Goal: Transaction & Acquisition: Purchase product/service

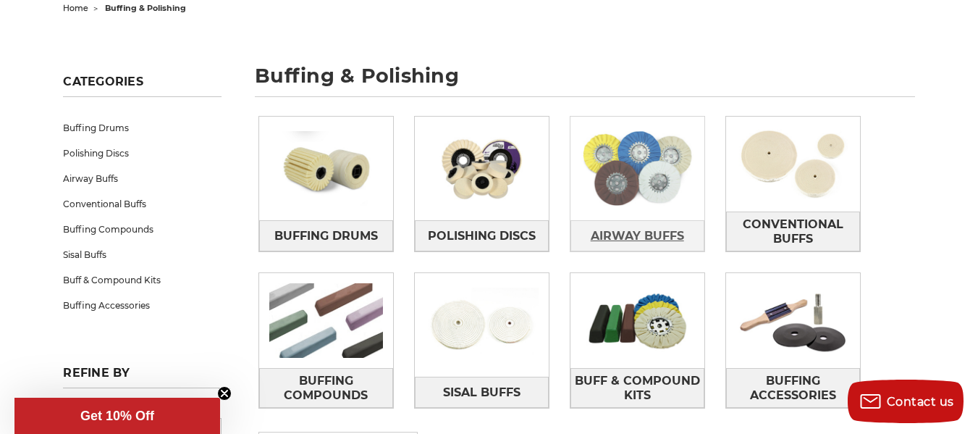
scroll to position [193, 0]
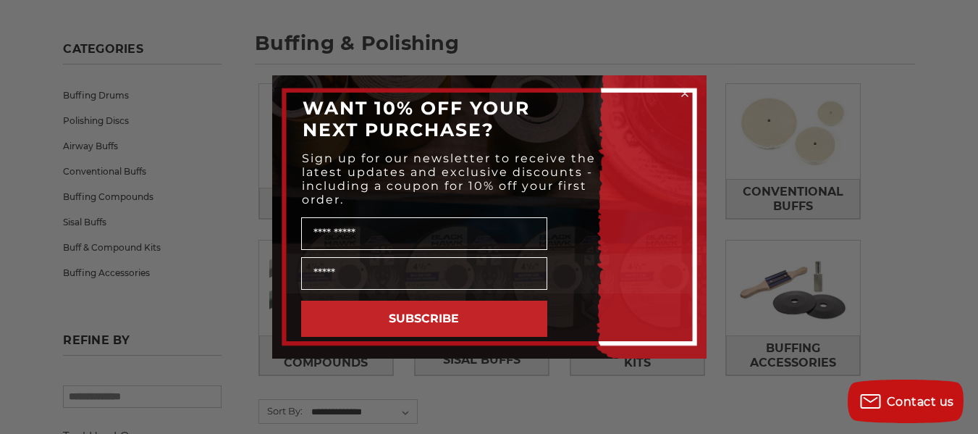
click at [686, 89] on circle "Close dialog" at bounding box center [684, 94] width 14 height 14
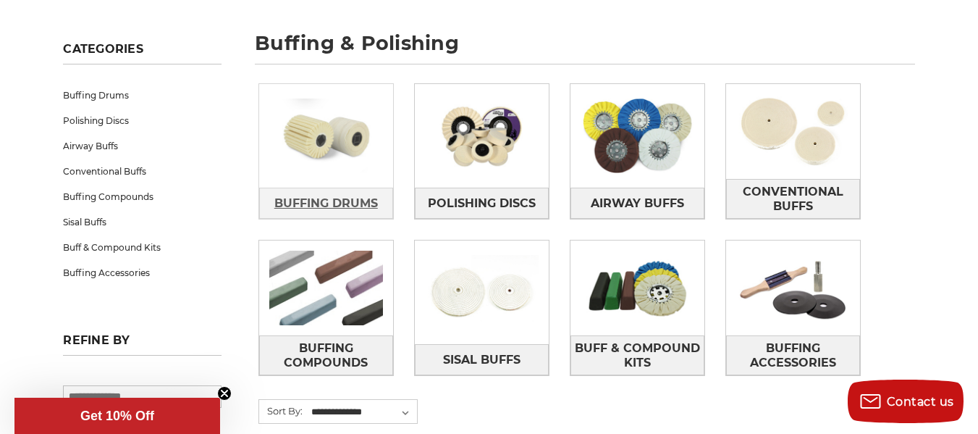
click at [327, 198] on span "Buffing Drums" at bounding box center [326, 203] width 104 height 25
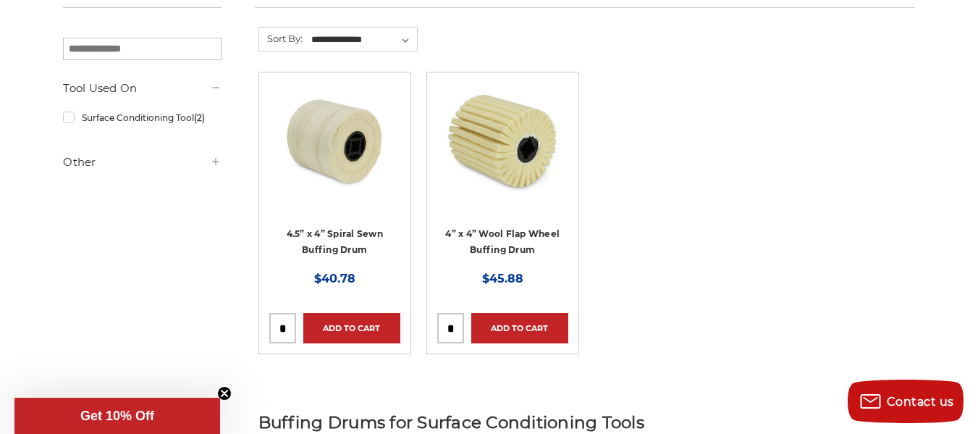
scroll to position [205, 0]
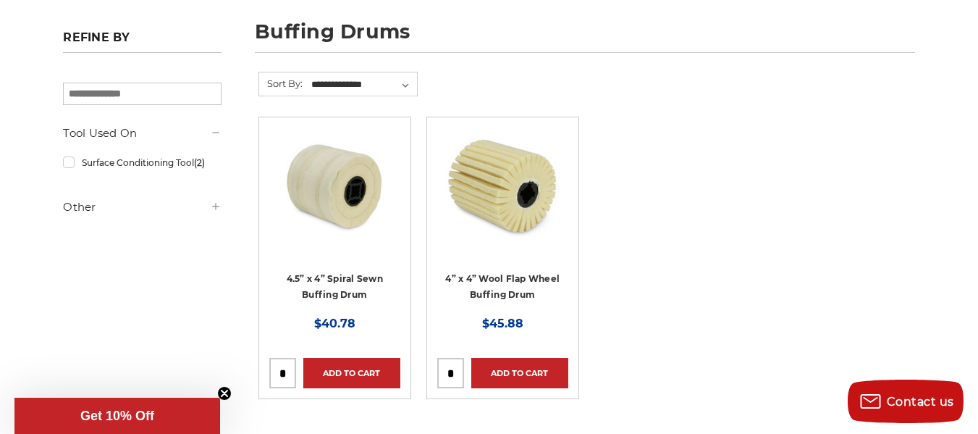
click at [522, 212] on img at bounding box center [502, 185] width 116 height 116
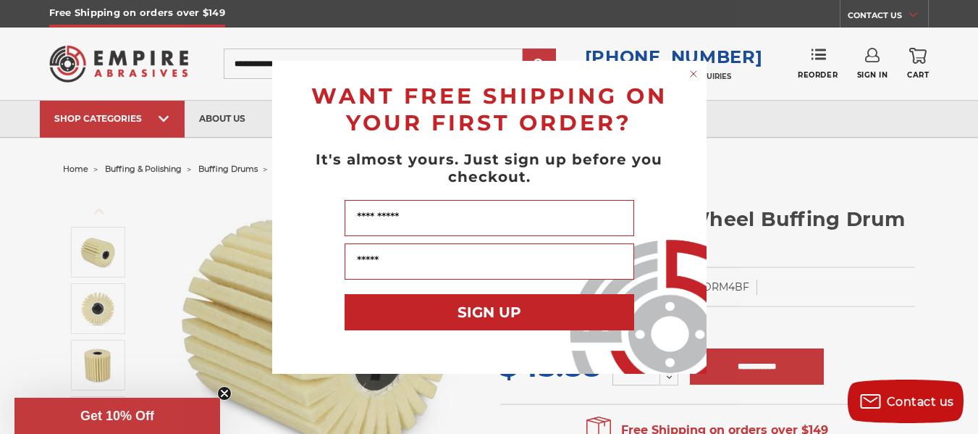
click at [697, 76] on circle "Close dialog" at bounding box center [693, 74] width 14 height 14
